Goal: Information Seeking & Learning: Learn about a topic

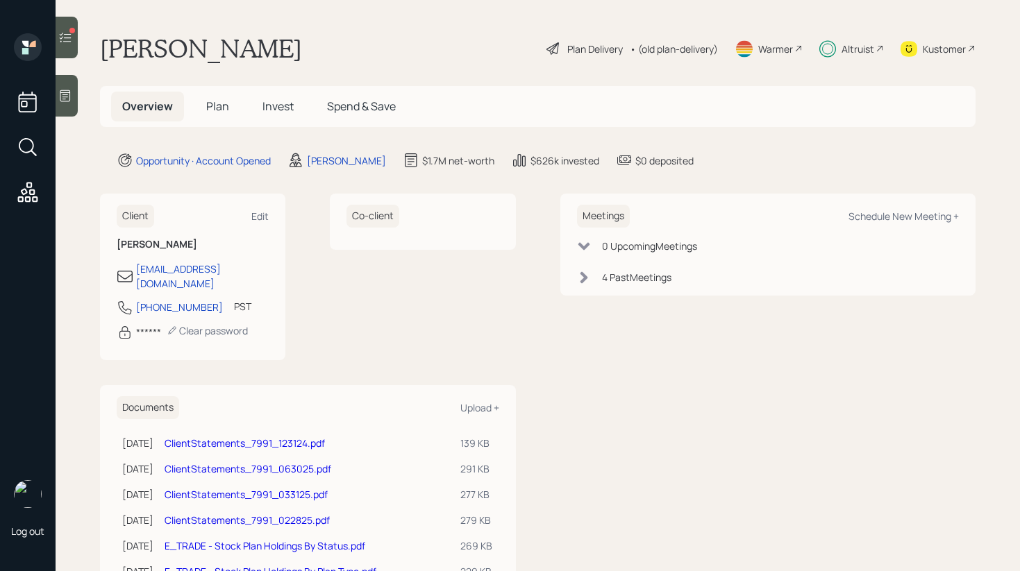
click at [286, 115] on h5 "Invest" at bounding box center [277, 107] width 53 height 30
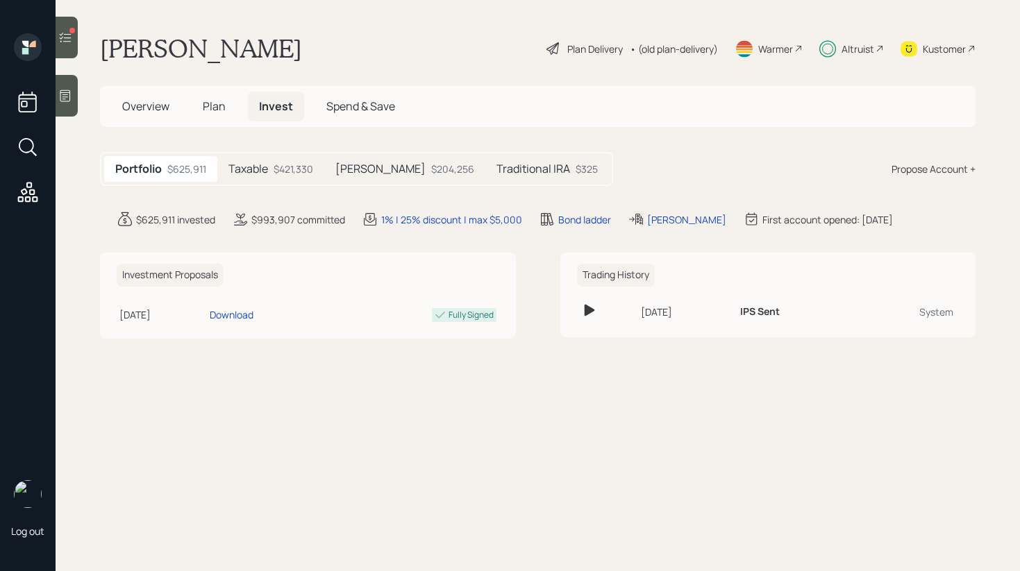
click at [274, 179] on div "Taxable $421,330" at bounding box center [270, 169] width 107 height 26
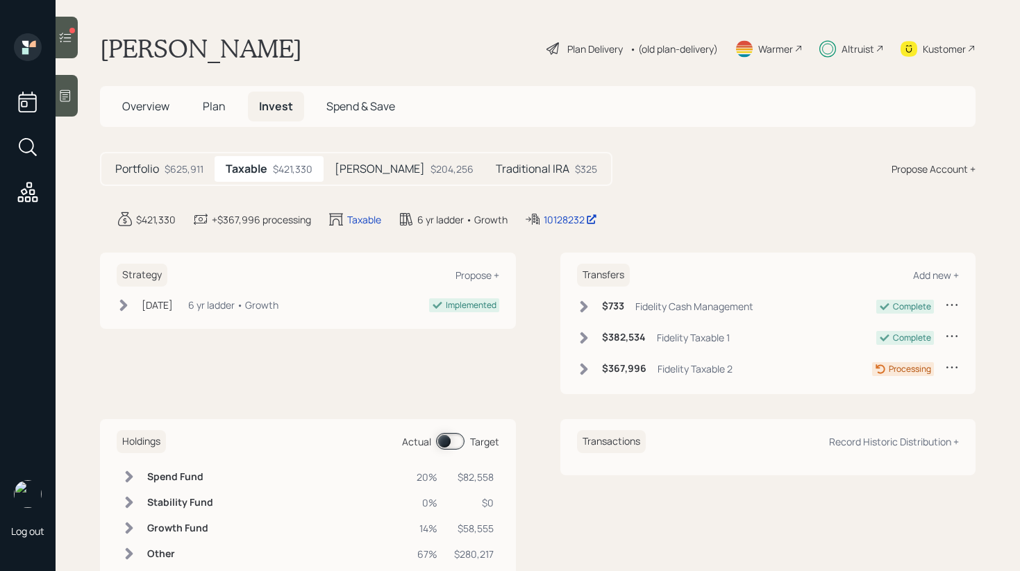
scroll to position [40, 0]
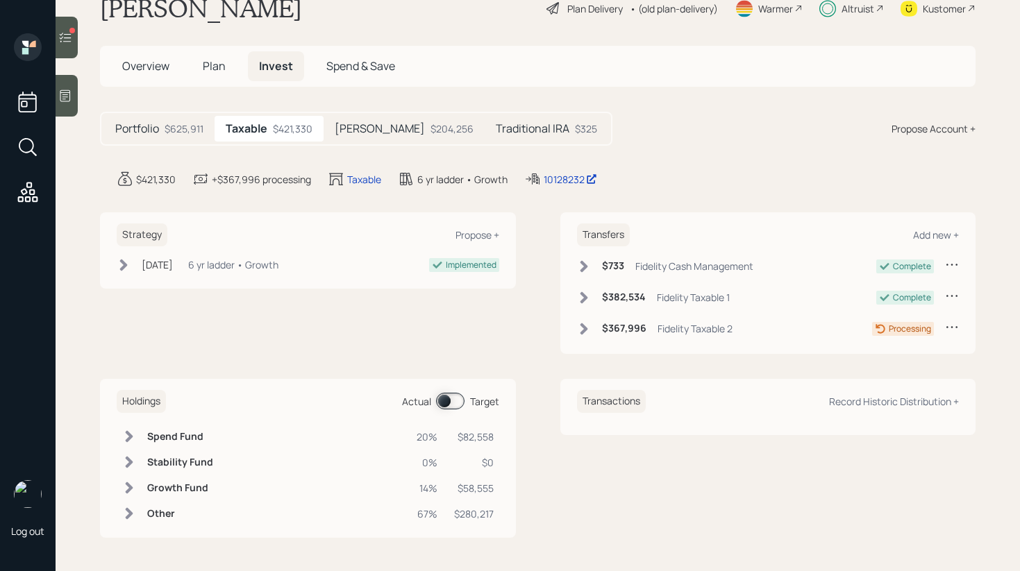
click at [142, 125] on h5 "Portfolio" at bounding box center [137, 128] width 44 height 13
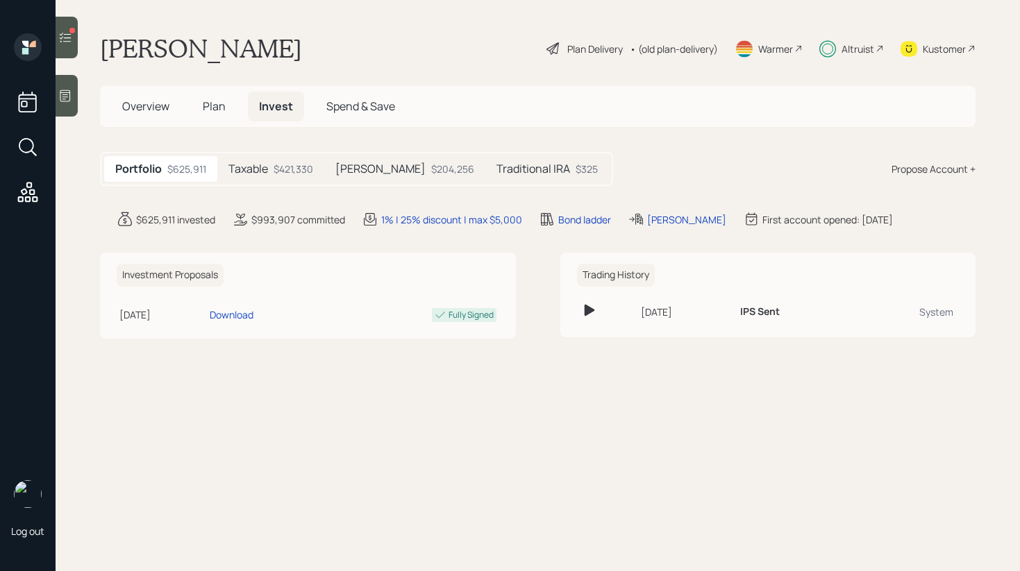
click at [269, 165] on div "Taxable $421,330" at bounding box center [270, 169] width 107 height 26
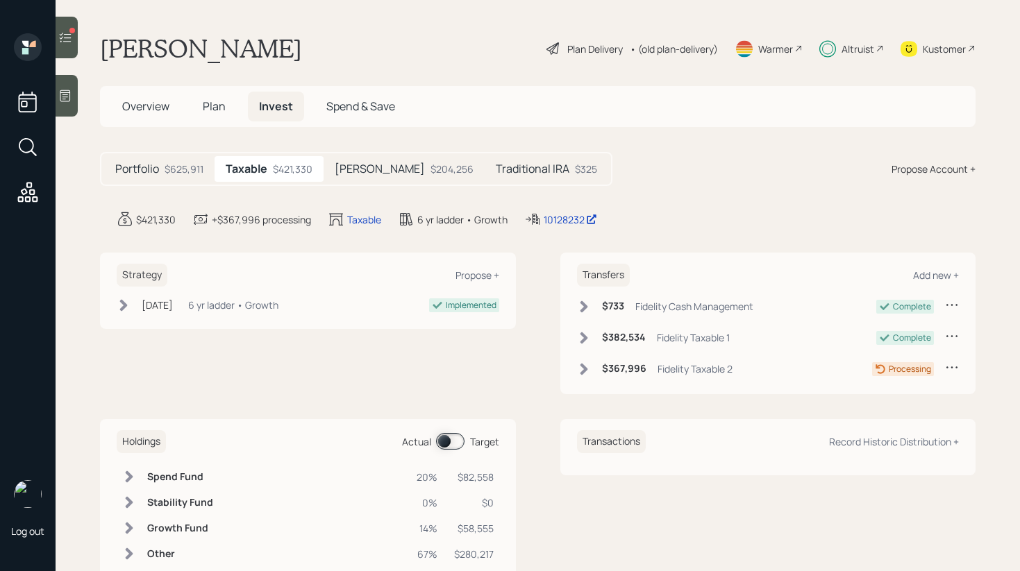
scroll to position [40, 0]
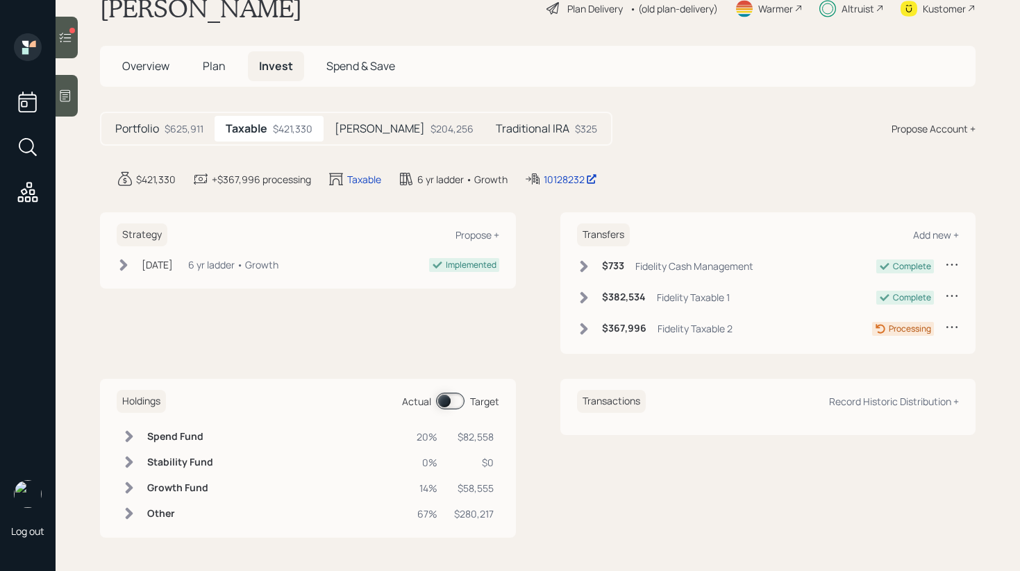
click at [436, 410] on div "Holdings Actual Target" at bounding box center [308, 401] width 382 height 23
click at [442, 406] on span at bounding box center [450, 401] width 28 height 17
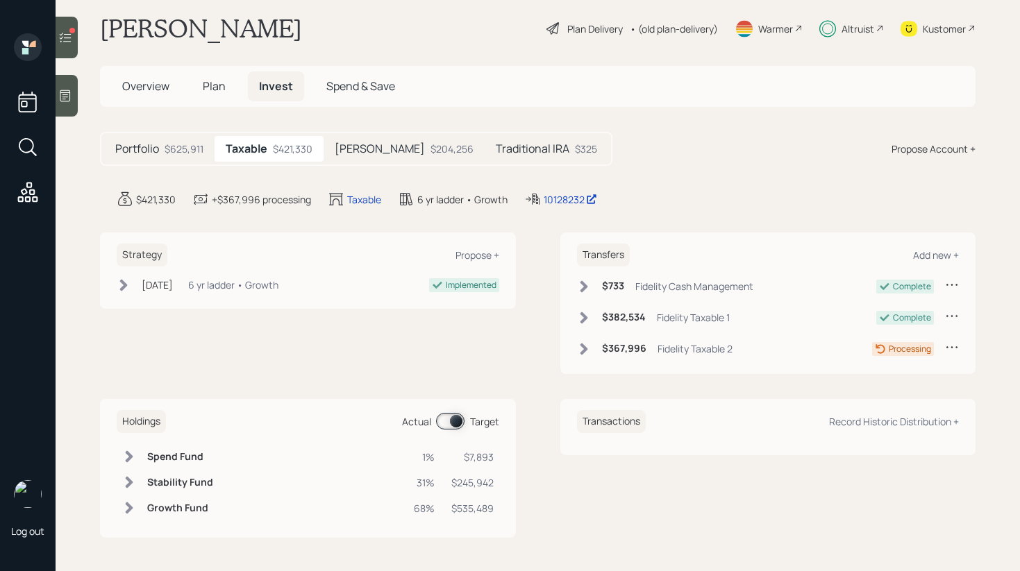
click at [596, 22] on div "Plan Delivery" at bounding box center [595, 29] width 56 height 15
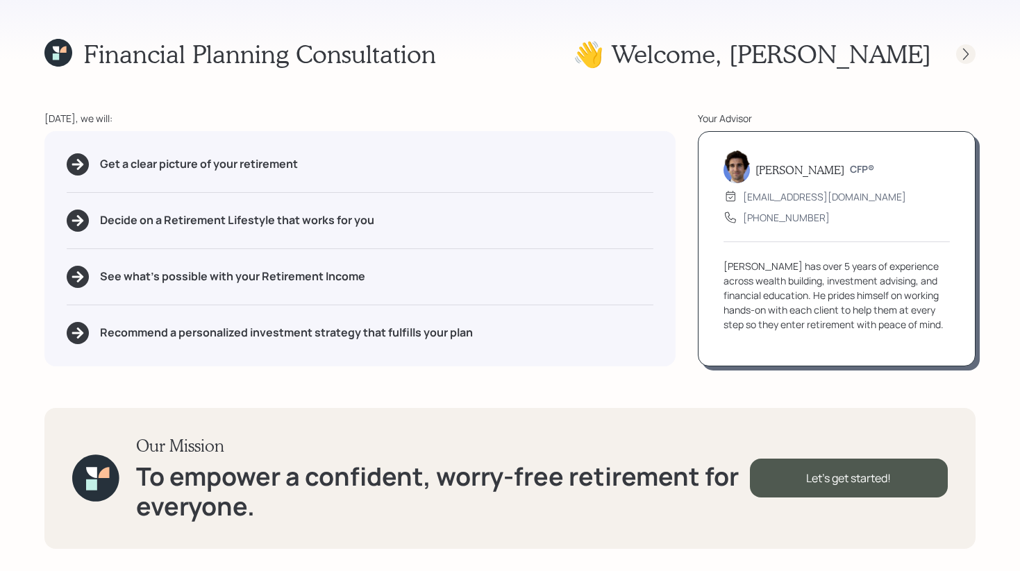
click at [964, 56] on icon at bounding box center [966, 54] width 14 height 14
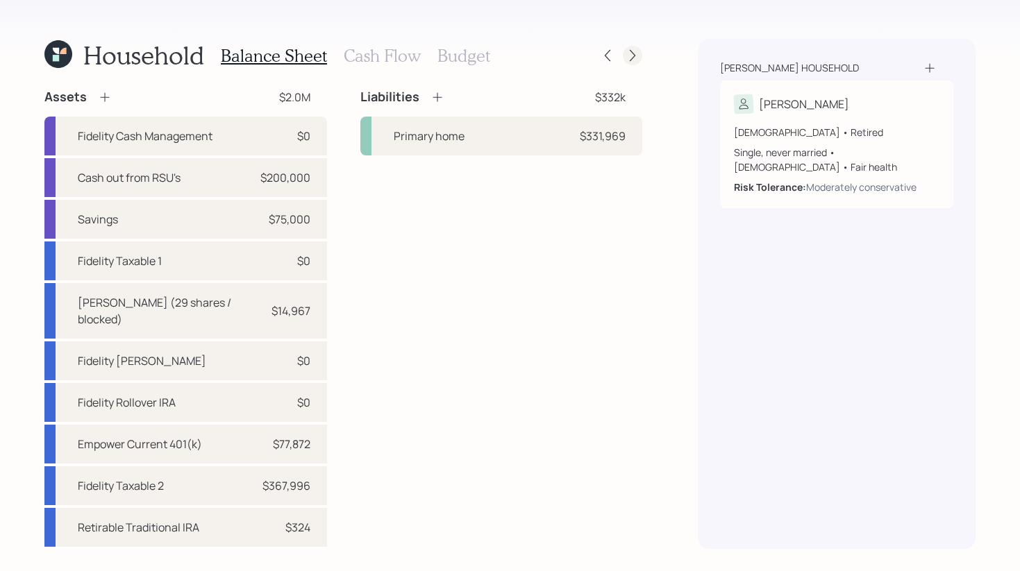
click at [639, 57] on icon at bounding box center [632, 56] width 14 height 14
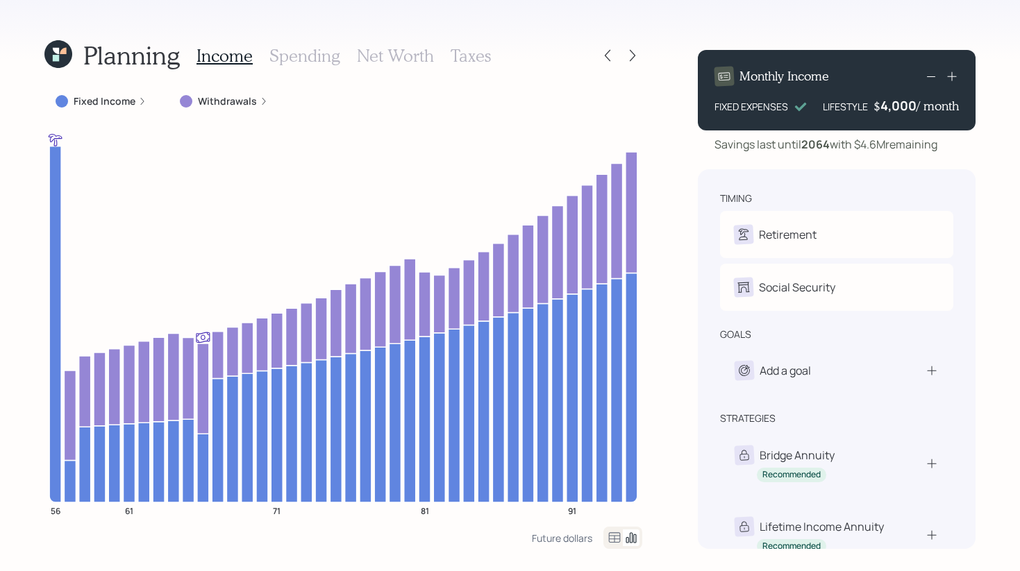
click at [66, 62] on icon at bounding box center [58, 54] width 28 height 28
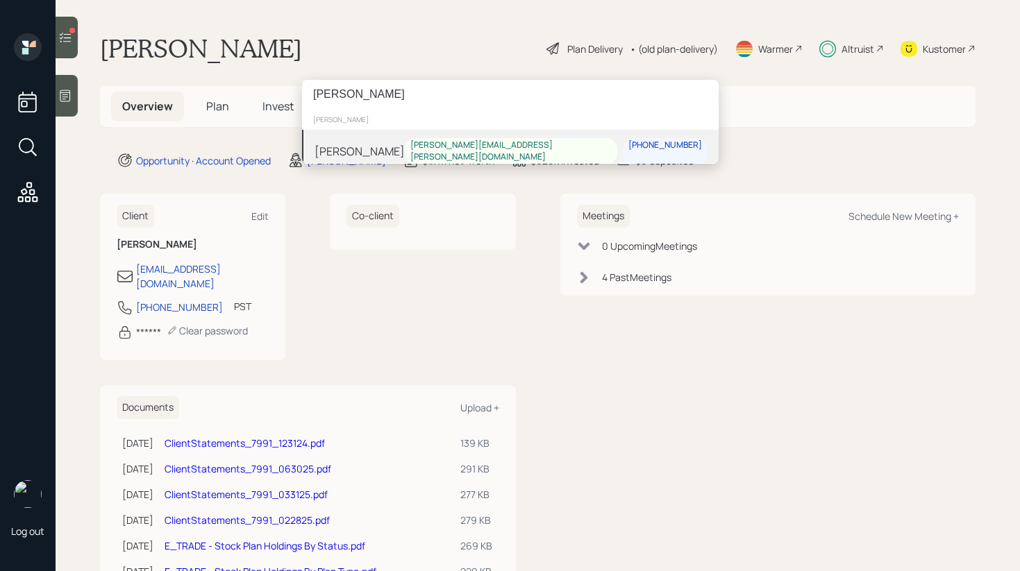
type input "[PERSON_NAME]"
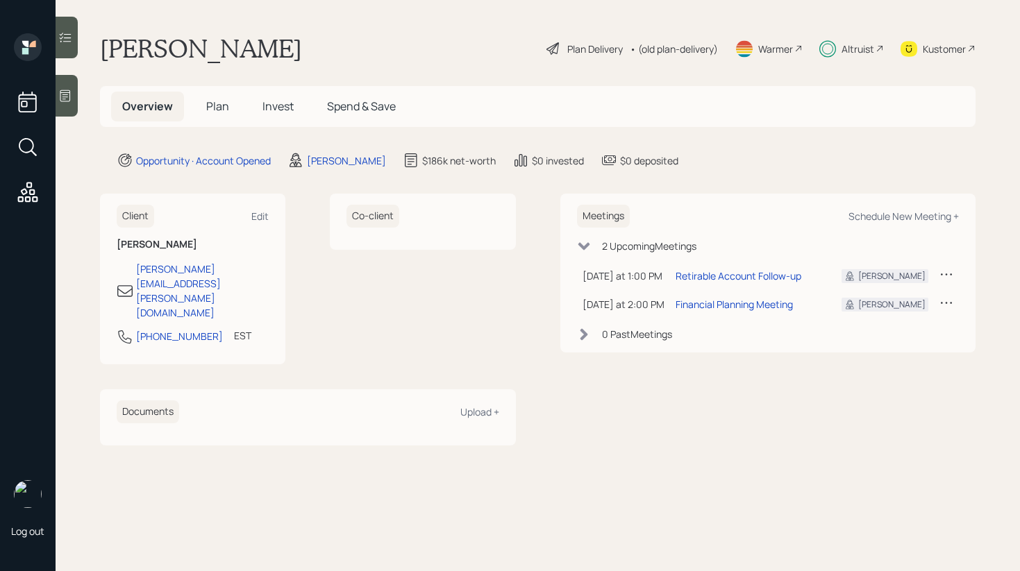
click at [283, 105] on span "Invest" at bounding box center [277, 106] width 31 height 15
